Goal: Information Seeking & Learning: Learn about a topic

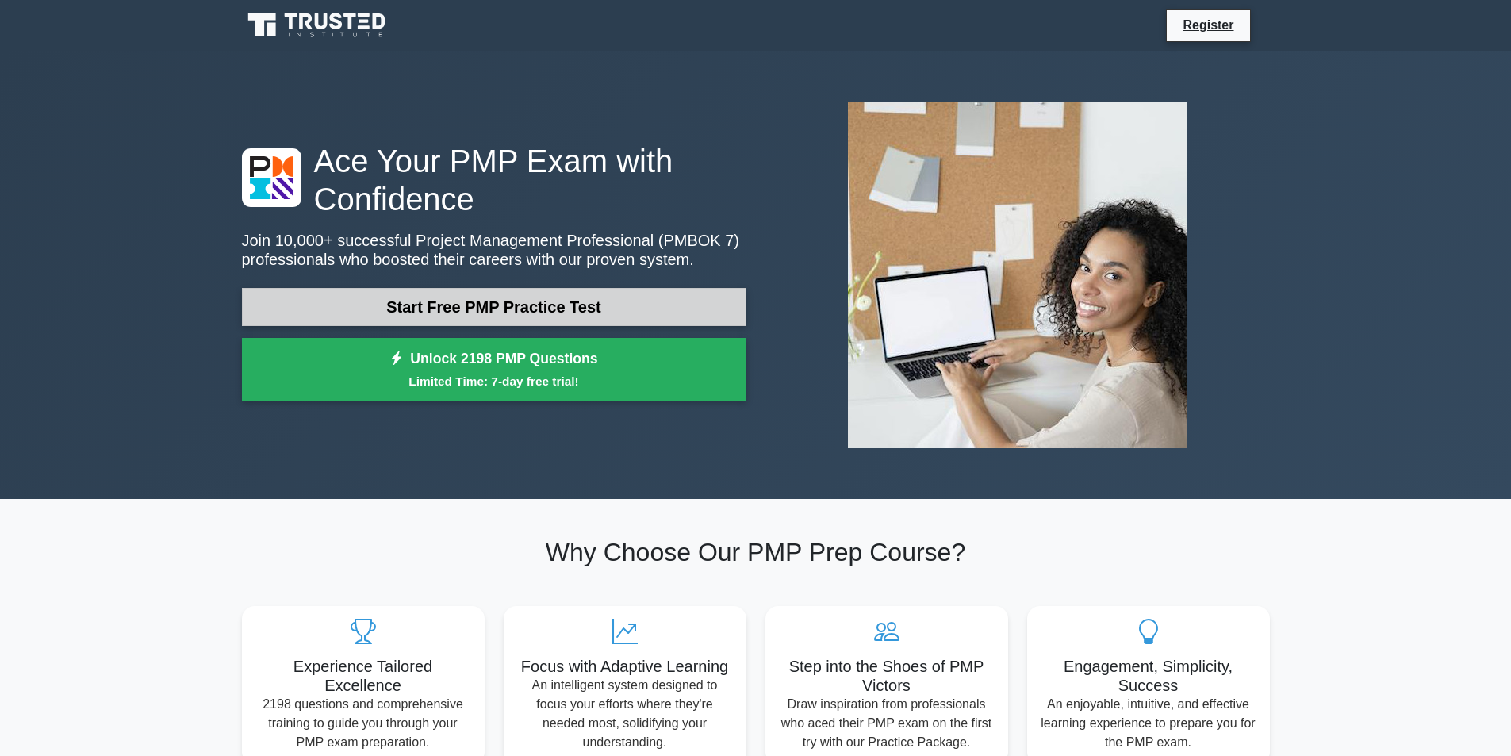
click at [592, 297] on link "Start Free PMP Practice Test" at bounding box center [494, 307] width 504 height 38
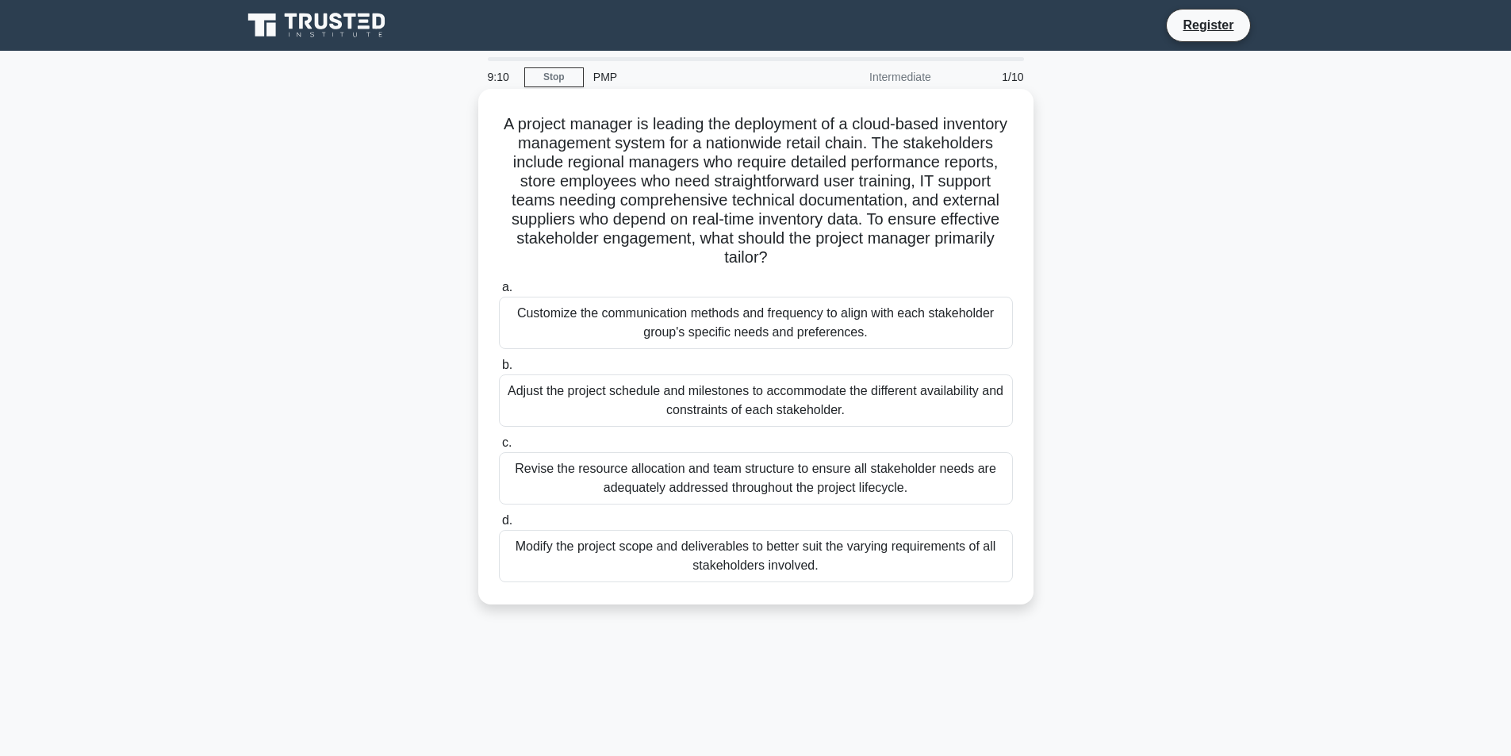
click at [1029, 573] on div "A project manager is leading the deployment of a cloud-based inventory manageme…" at bounding box center [755, 346] width 555 height 515
click at [678, 414] on div "Adjust the project schedule and milestones to accommodate the different availab…" at bounding box center [756, 400] width 514 height 52
click at [499, 370] on input "b. Adjust the project schedule and milestones to accommodate the different avai…" at bounding box center [499, 365] width 0 height 10
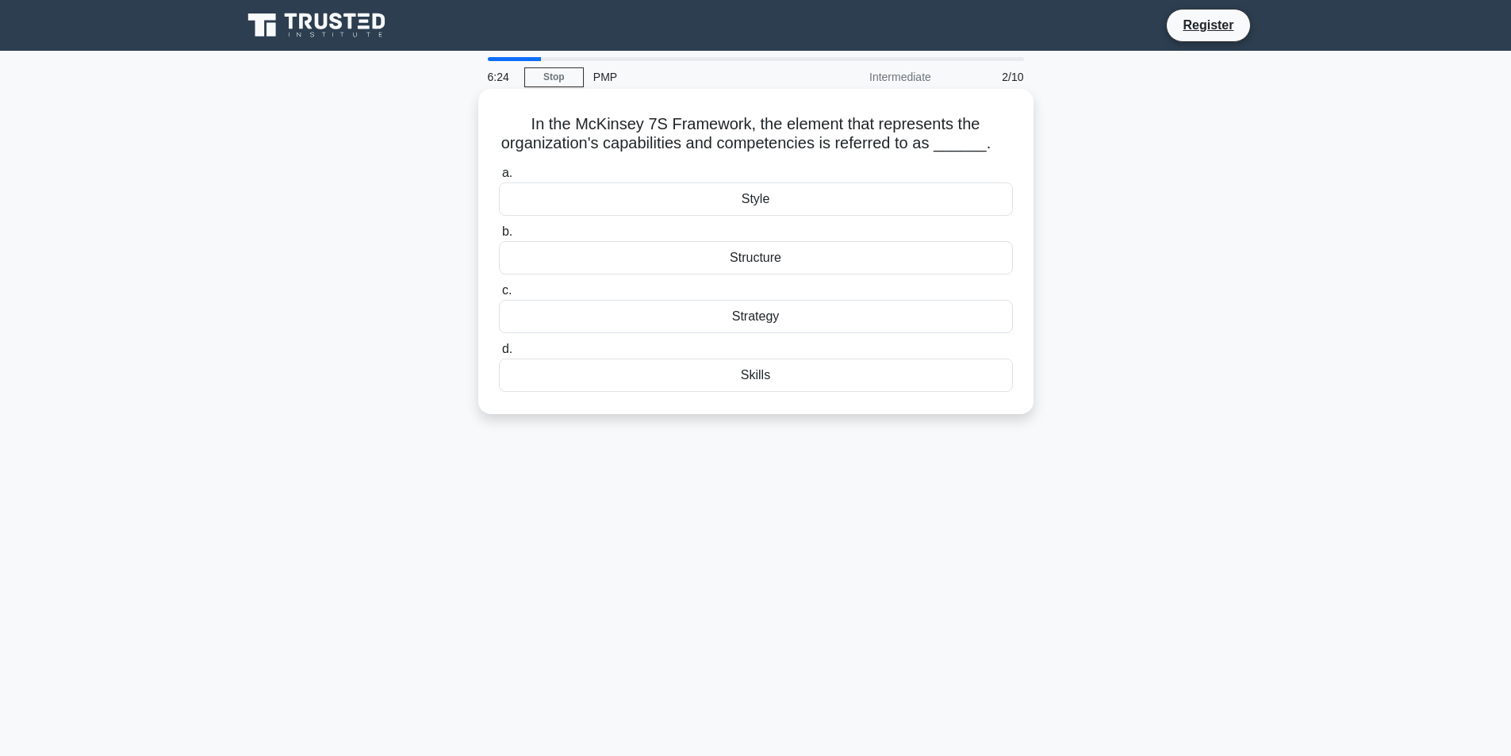
click at [753, 266] on div "Structure" at bounding box center [756, 257] width 514 height 33
click at [499, 237] on input "b. Structure" at bounding box center [499, 232] width 0 height 10
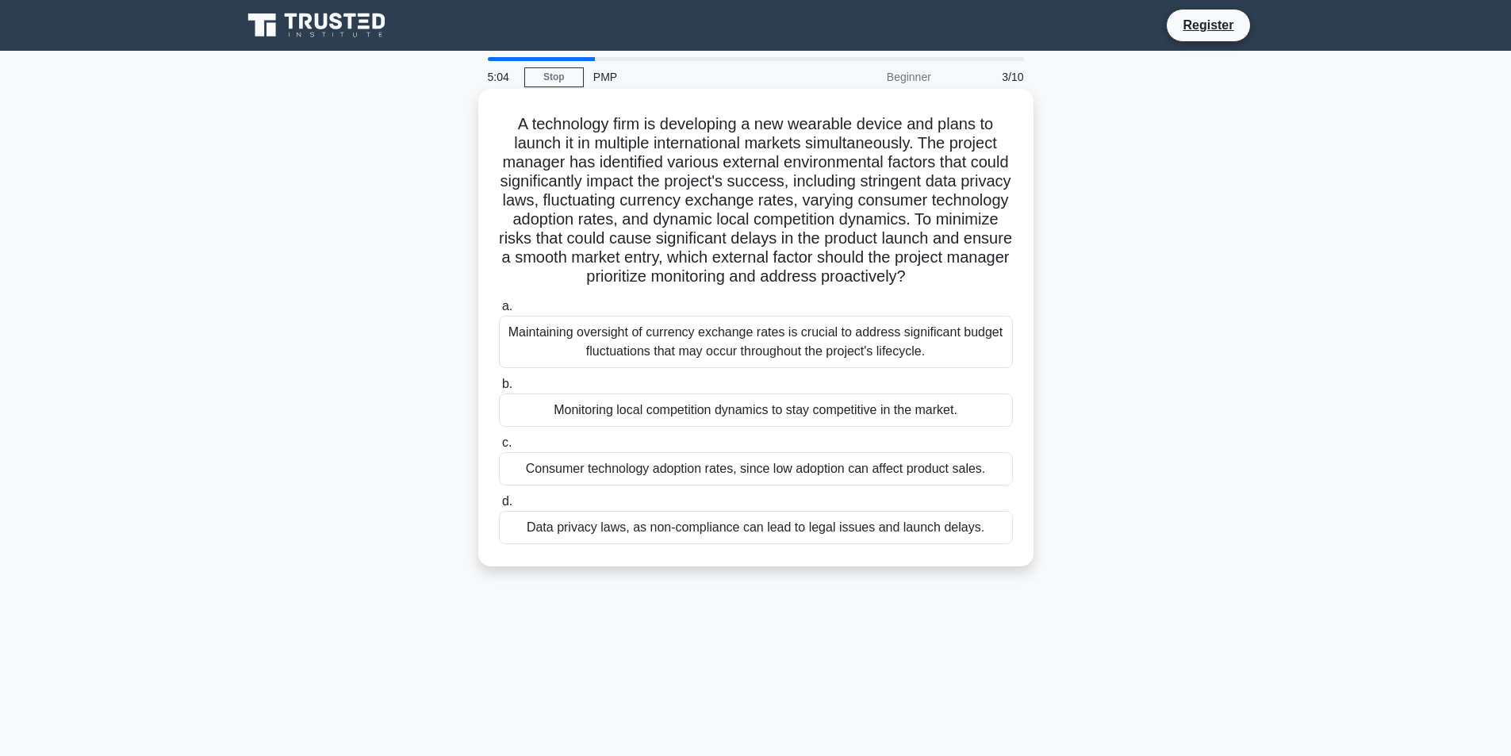
click at [767, 329] on div "Maintaining oversight of currency exchange rates is crucial to address signific…" at bounding box center [756, 342] width 514 height 52
click at [499, 312] on input "a. Maintaining oversight of currency exchange rates is crucial to address signi…" at bounding box center [499, 306] width 0 height 10
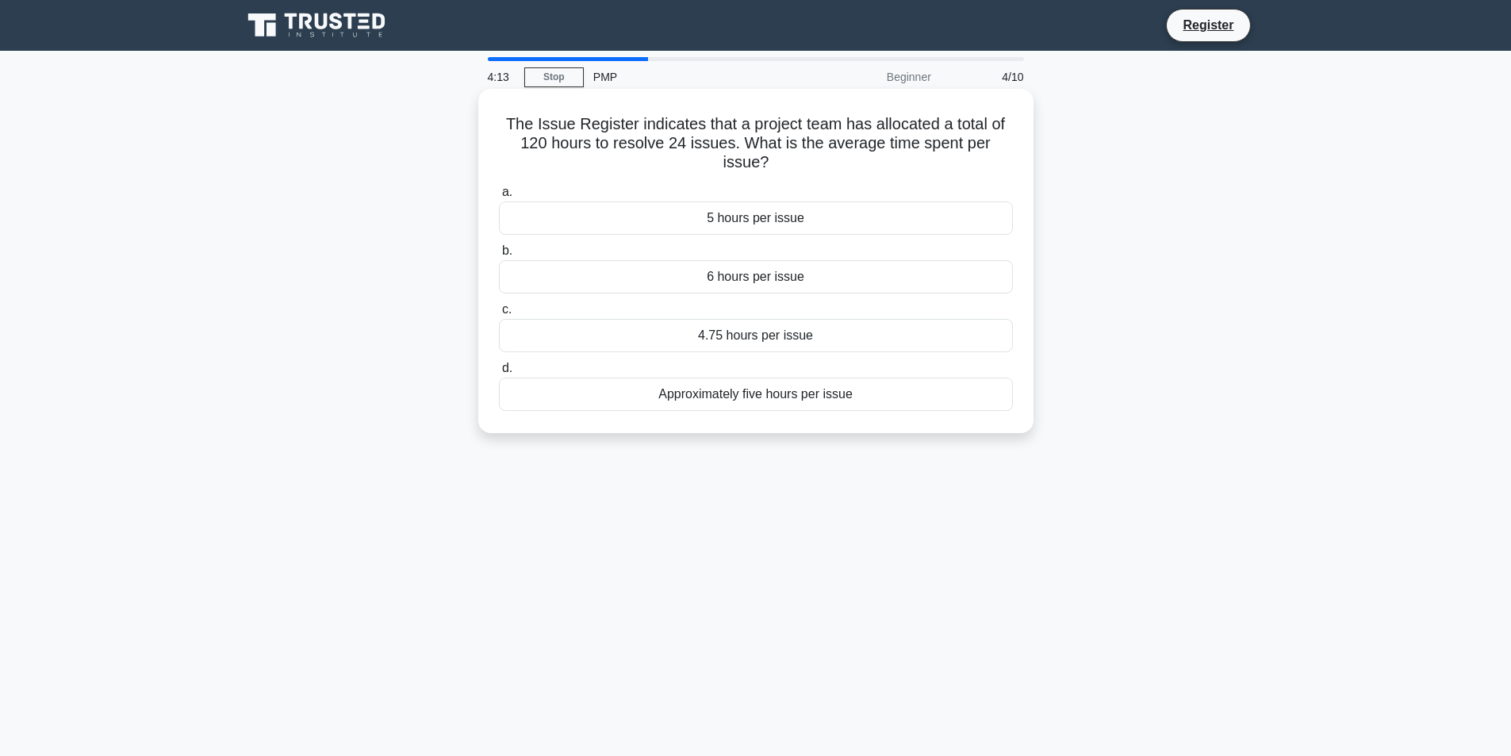
click at [757, 222] on div "5 hours per issue" at bounding box center [756, 217] width 514 height 33
click at [499, 197] on input "a. 5 hours per issue" at bounding box center [499, 192] width 0 height 10
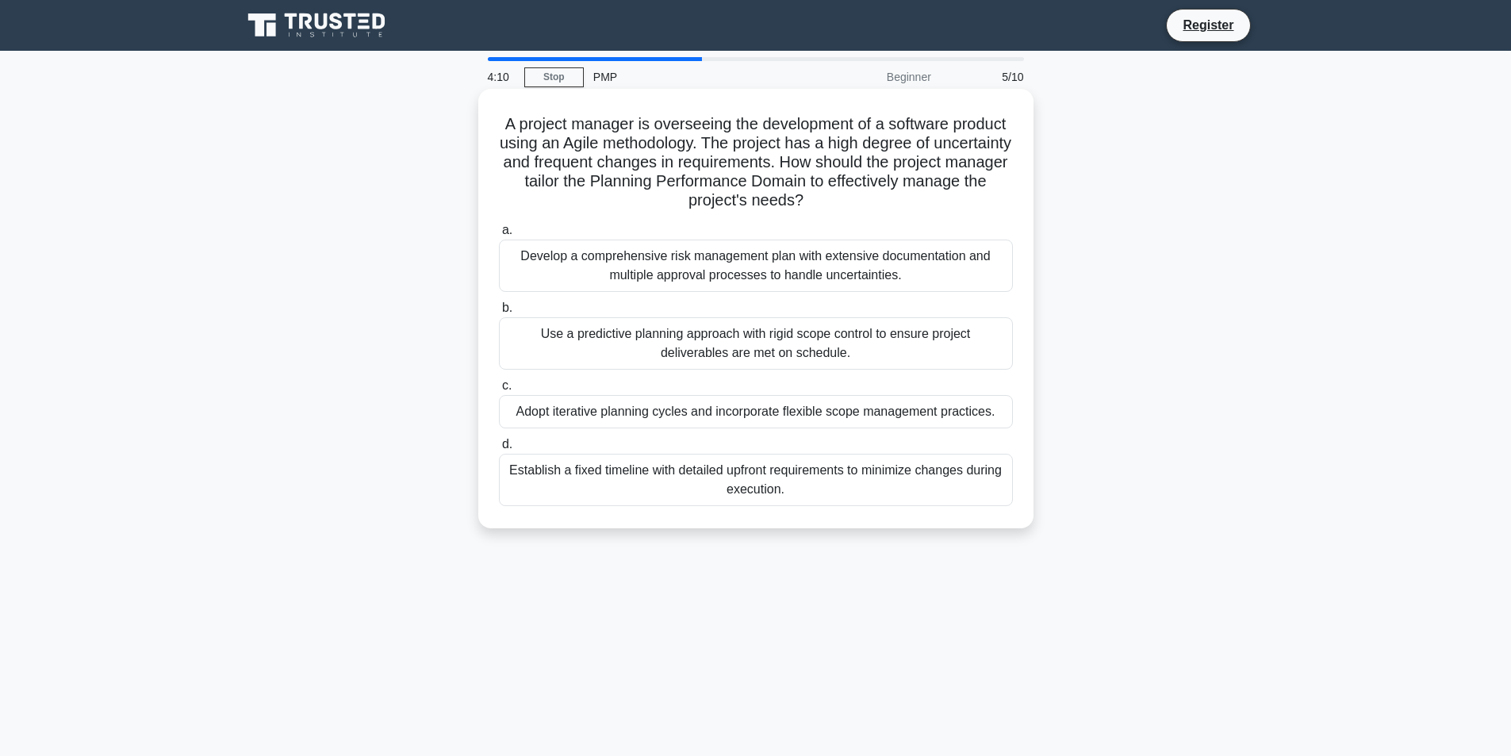
click at [655, 338] on div "Use a predictive planning approach with rigid scope control to ensure project d…" at bounding box center [756, 343] width 514 height 52
click at [499, 313] on input "b. Use a predictive planning approach with rigid scope control to ensure projec…" at bounding box center [499, 308] width 0 height 10
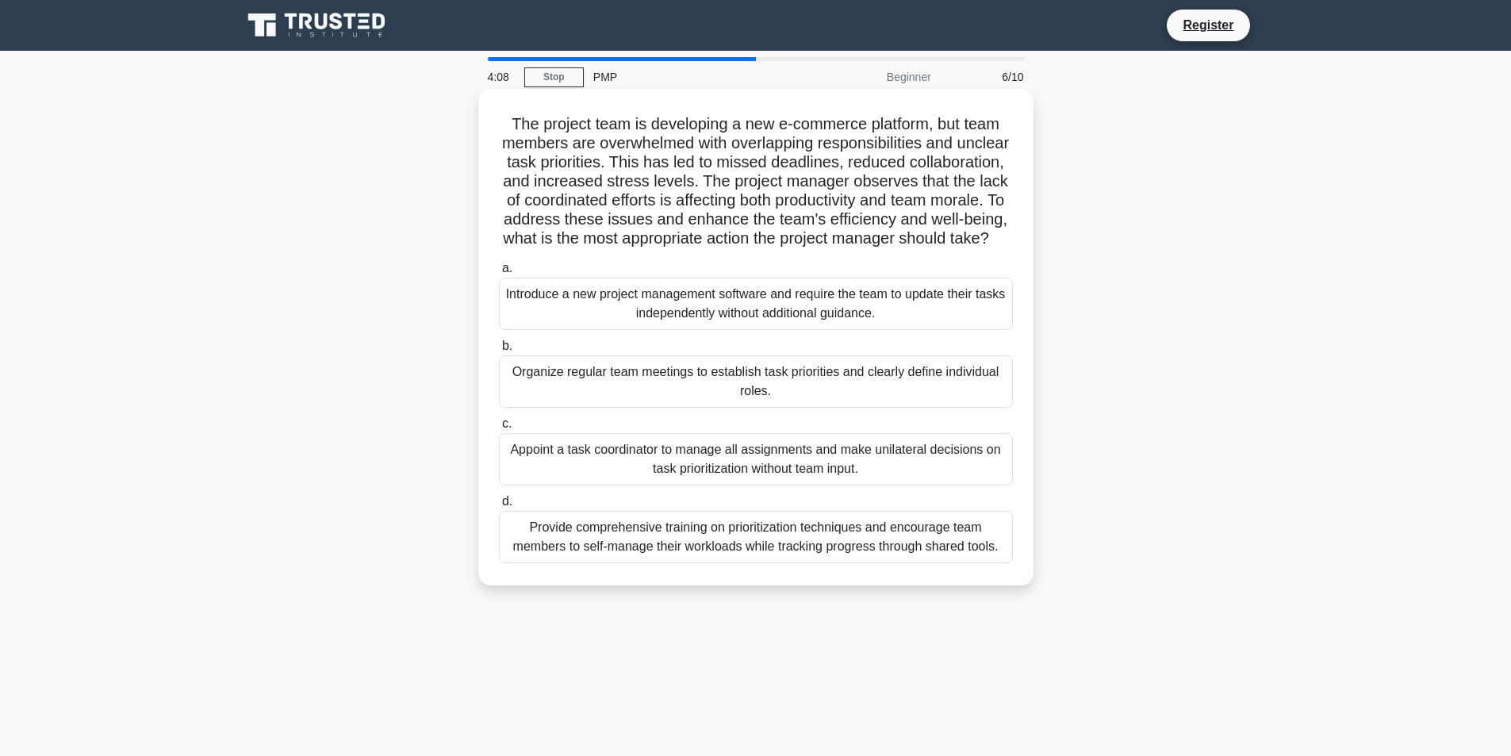
click at [660, 330] on div "Introduce a new project management software and require the team to update thei…" at bounding box center [756, 304] width 514 height 52
click at [499, 274] on input "a. Introduce a new project management software and require the team to update t…" at bounding box center [499, 268] width 0 height 10
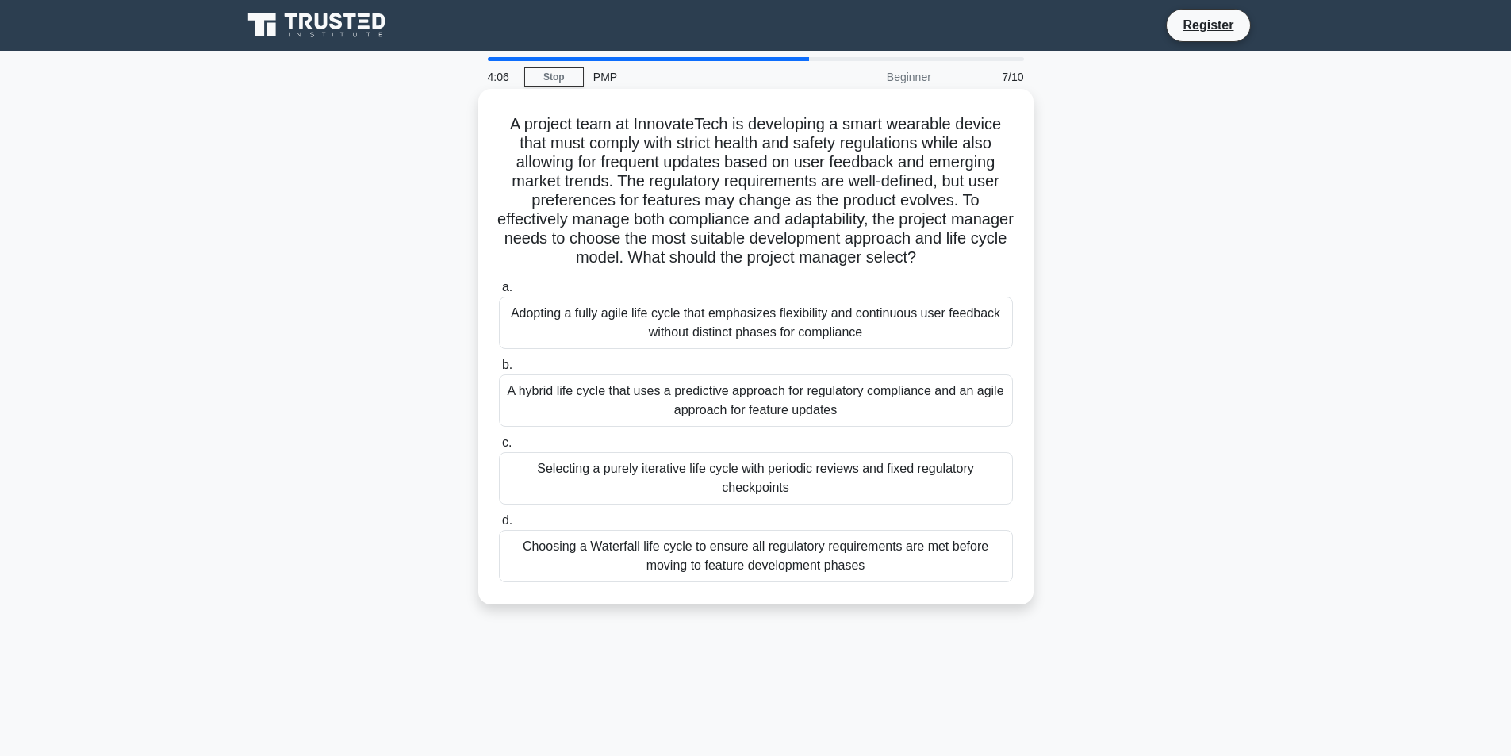
click at [677, 397] on div "A hybrid life cycle that uses a predictive approach for regulatory compliance a…" at bounding box center [756, 400] width 514 height 52
click at [499, 370] on input "b. A hybrid life cycle that uses a predictive approach for regulatory complianc…" at bounding box center [499, 365] width 0 height 10
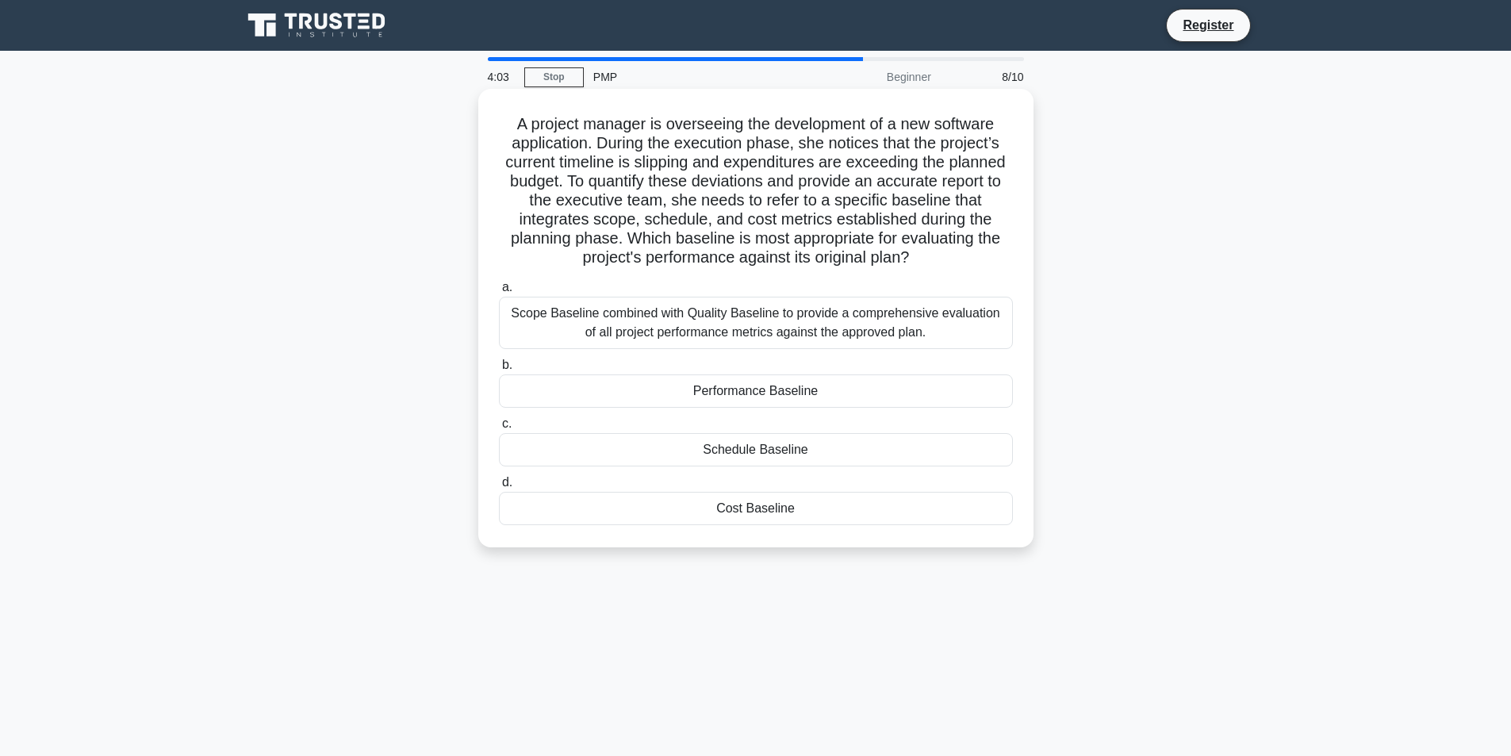
click at [668, 331] on div "Scope Baseline combined with Quality Baseline to provide a comprehensive evalua…" at bounding box center [756, 323] width 514 height 52
click at [499, 293] on input "a. Scope Baseline combined with Quality Baseline to provide a comprehensive eva…" at bounding box center [499, 287] width 0 height 10
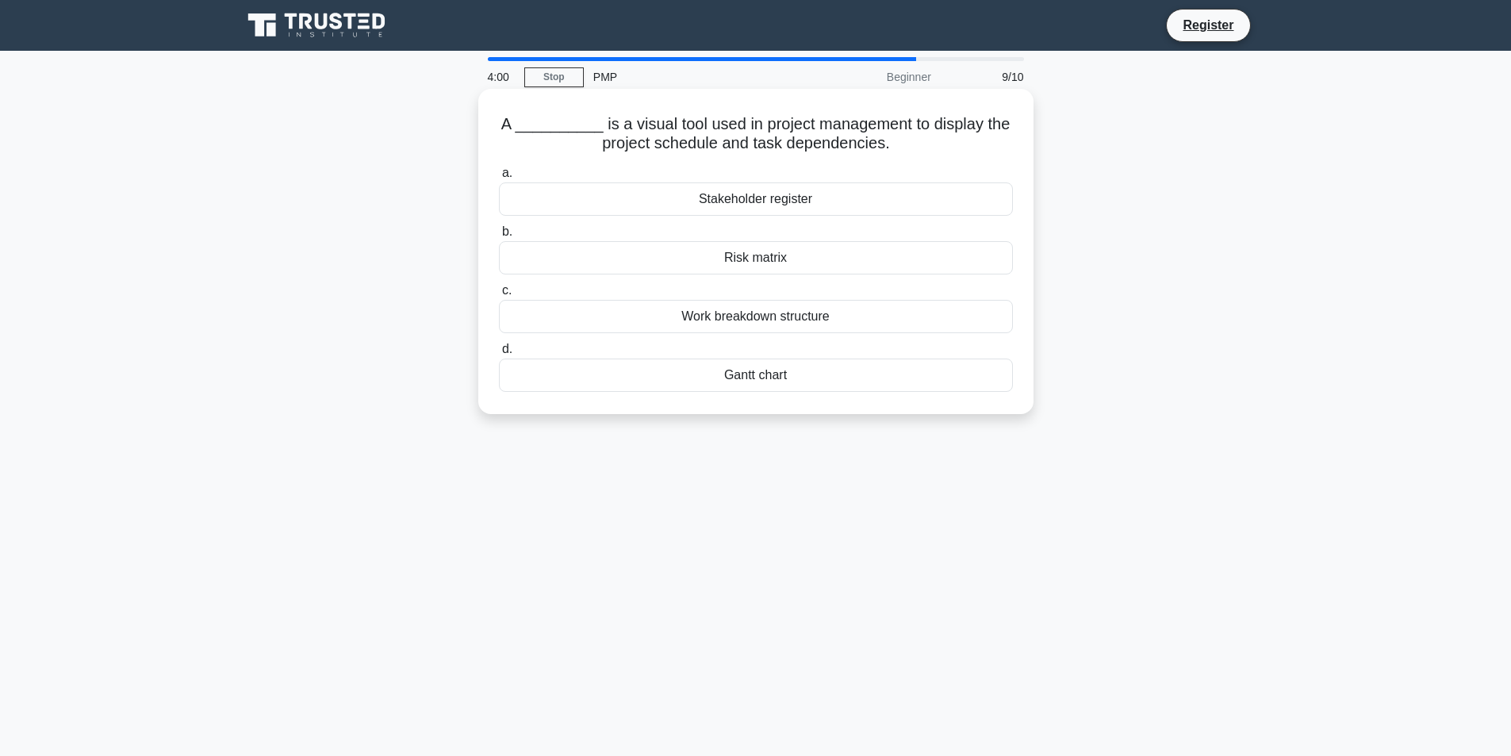
click at [668, 201] on div "Stakeholder register" at bounding box center [756, 198] width 514 height 33
click at [499, 178] on input "a. Stakeholder register" at bounding box center [499, 173] width 0 height 10
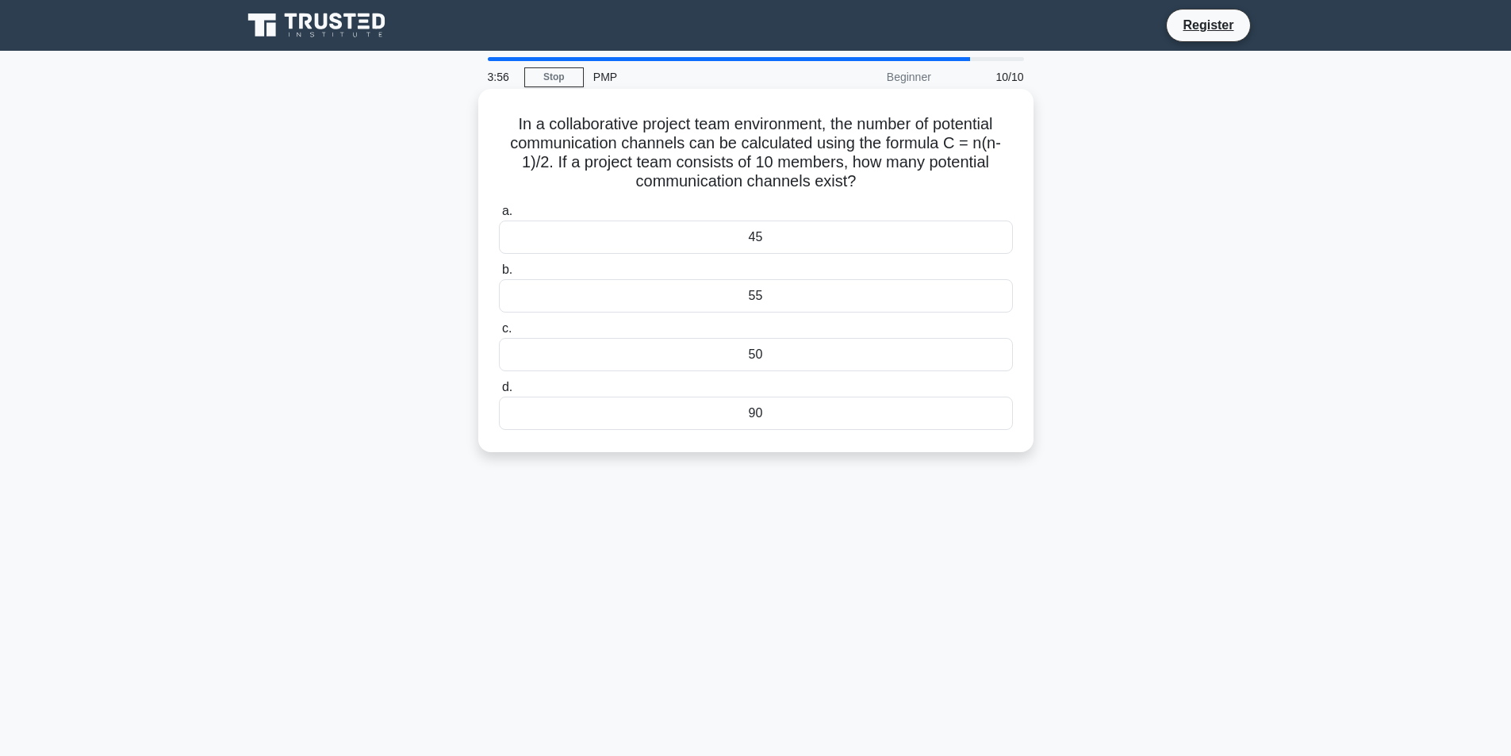
click at [692, 302] on div "55" at bounding box center [756, 295] width 514 height 33
click at [499, 275] on input "b. 55" at bounding box center [499, 270] width 0 height 10
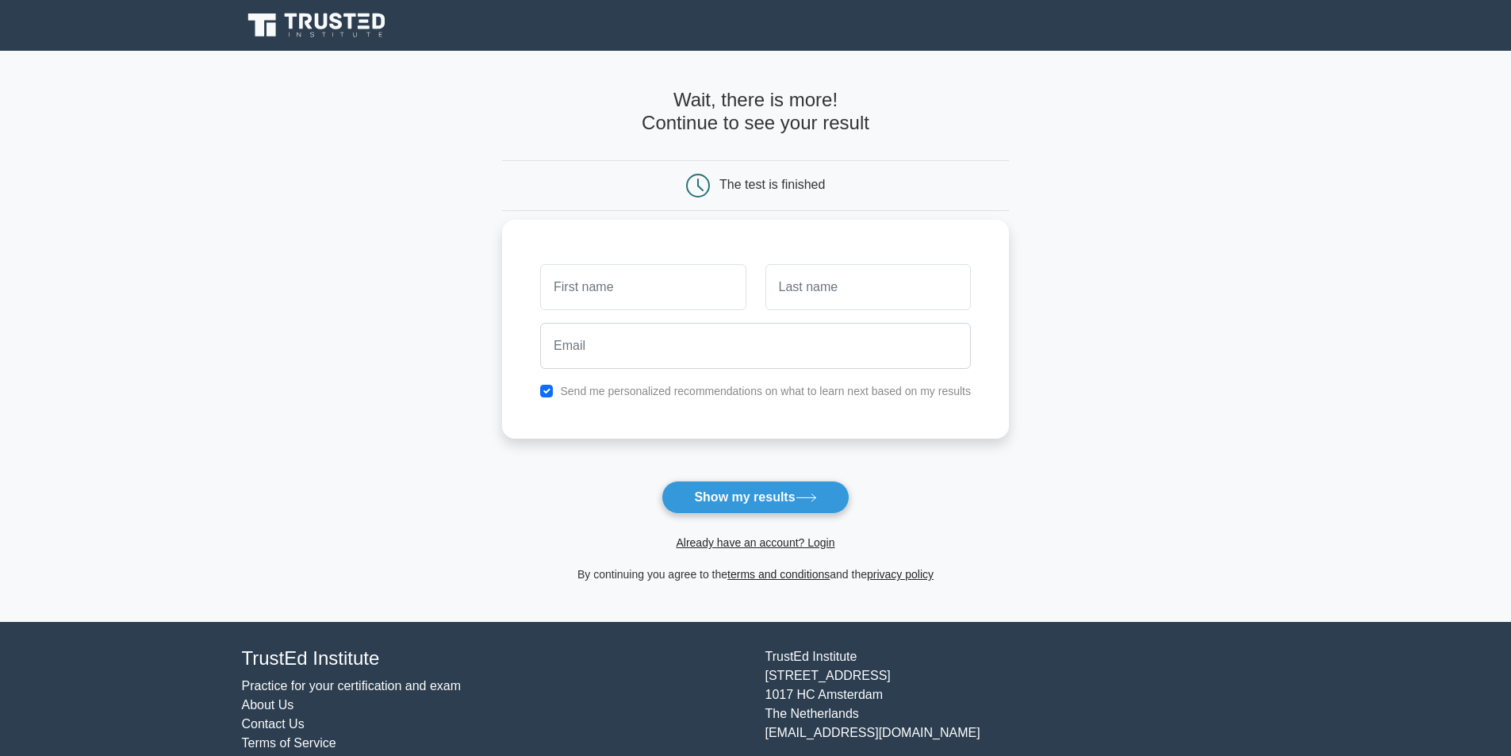
click at [649, 290] on input "text" at bounding box center [642, 287] width 205 height 46
type input "Achalili"
click at [791, 287] on input "text" at bounding box center [867, 287] width 205 height 46
type input "moses"
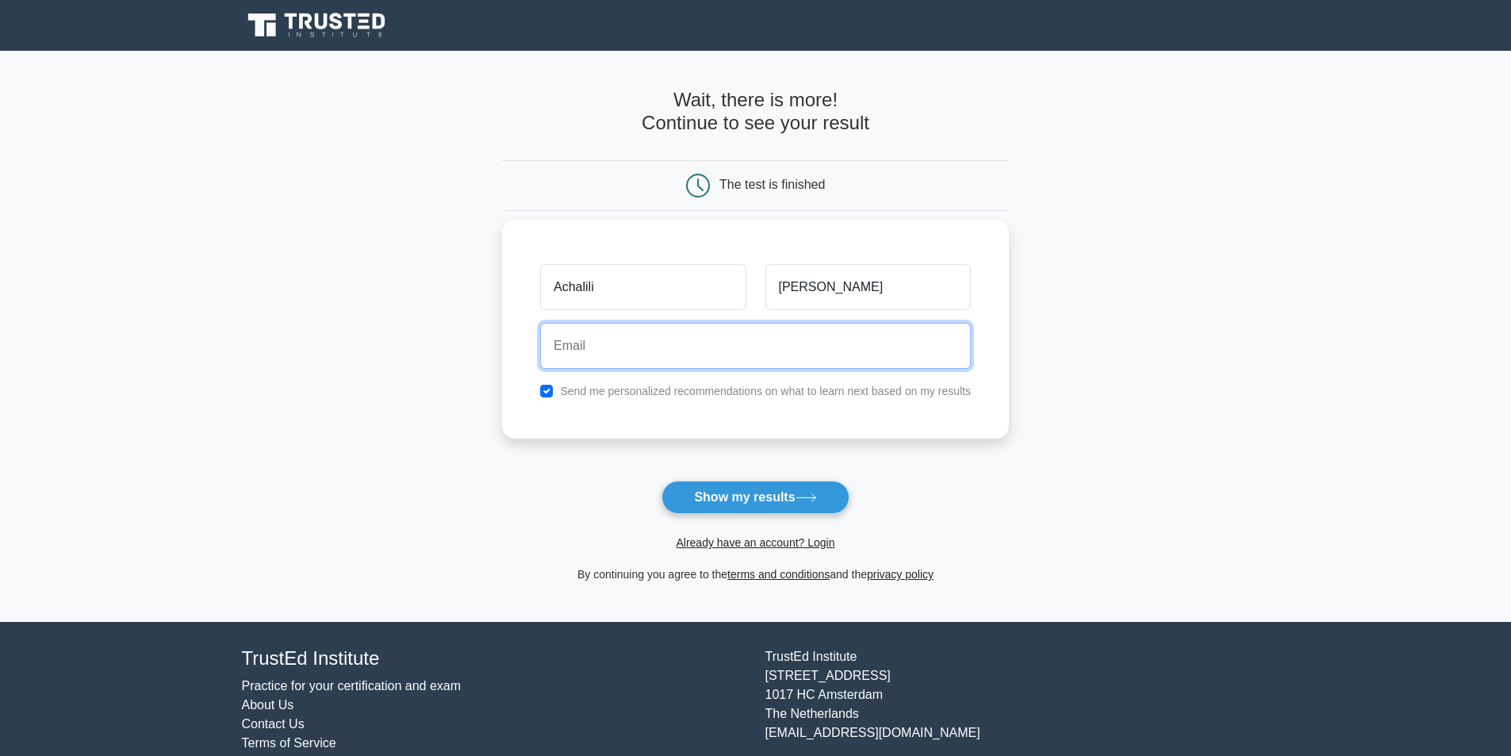
click at [646, 339] on input "email" at bounding box center [755, 346] width 431 height 46
click at [576, 347] on input "mutwakilmanas@gmail.com" at bounding box center [755, 346] width 431 height 46
type input "mutuwakilmanas@gmail.com"
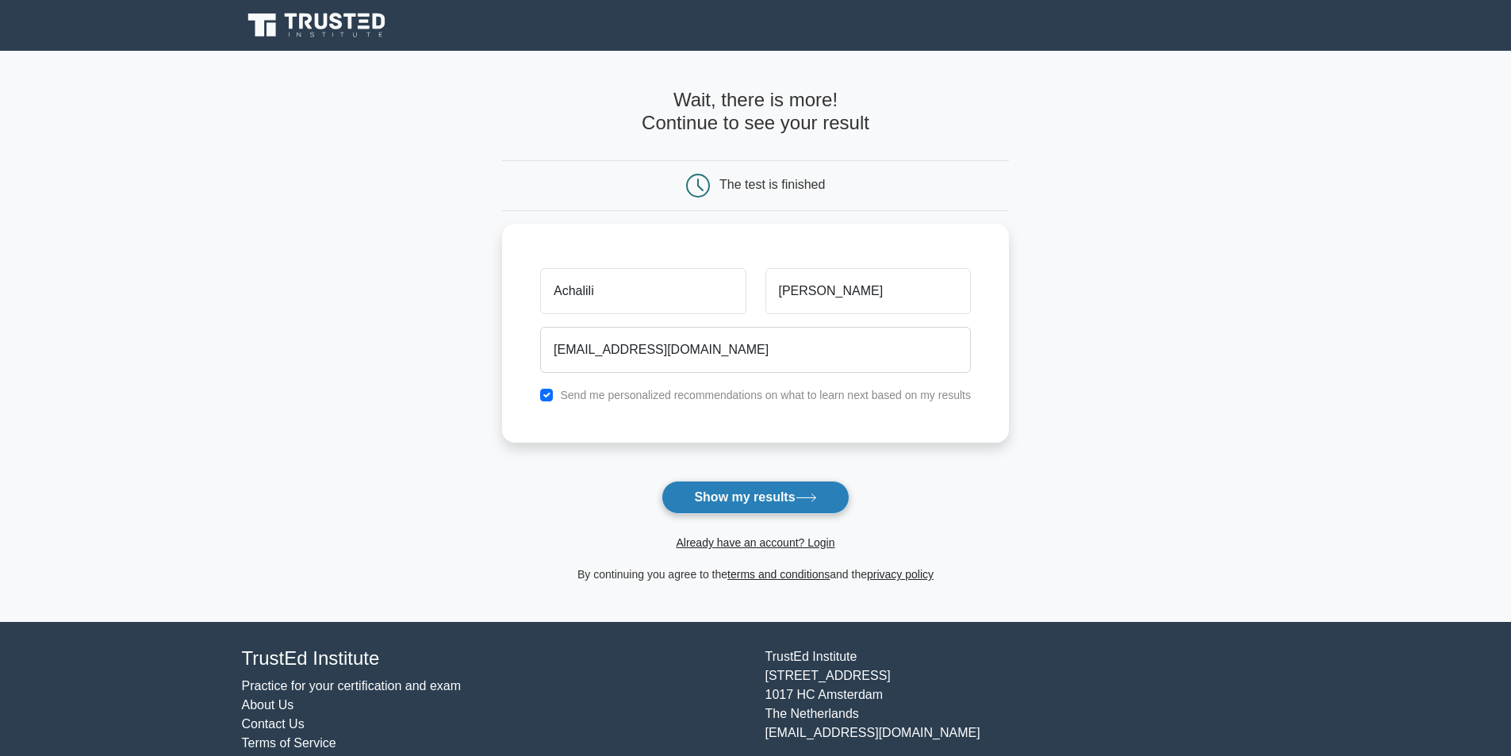
click at [735, 507] on button "Show my results" at bounding box center [754, 497] width 187 height 33
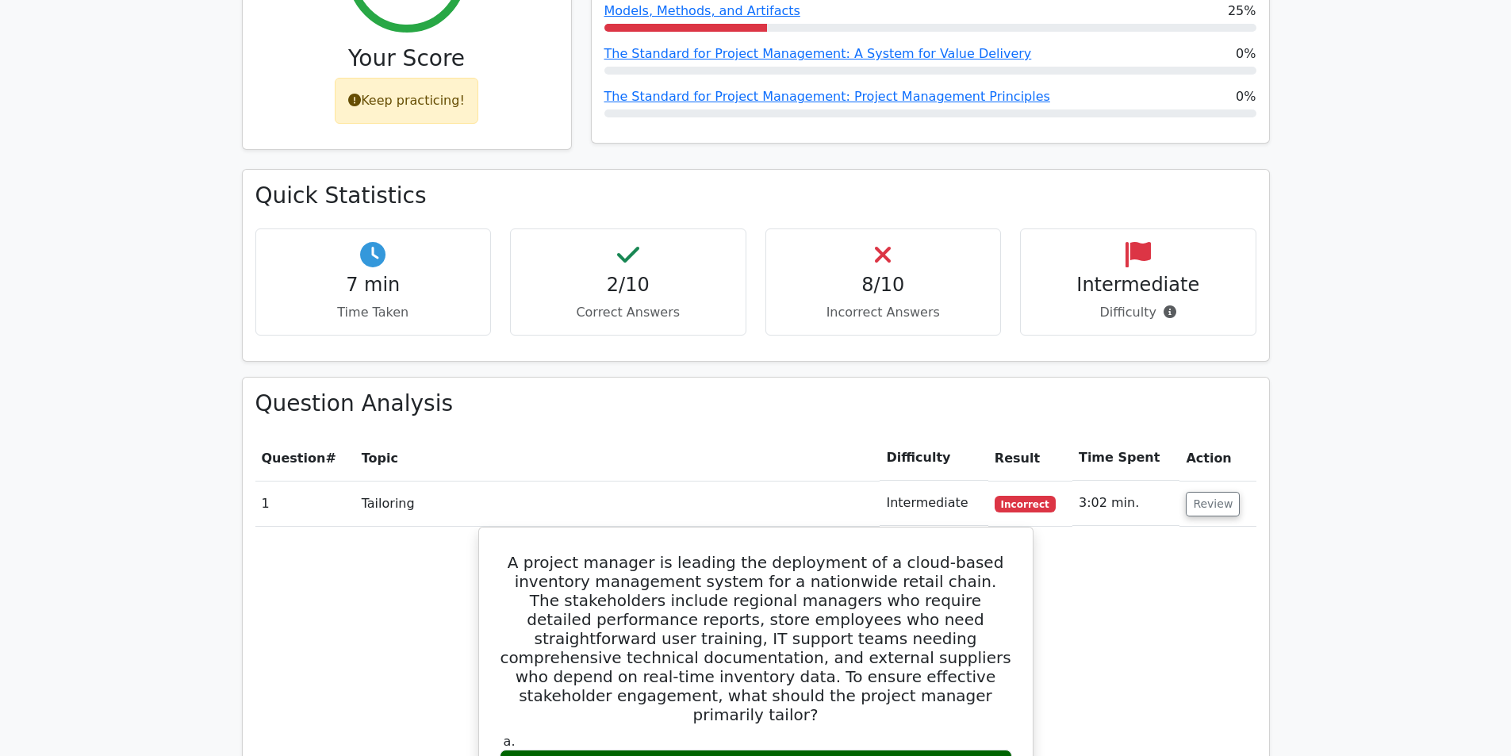
scroll to position [665, 0]
